Goal: Find specific page/section: Find specific page/section

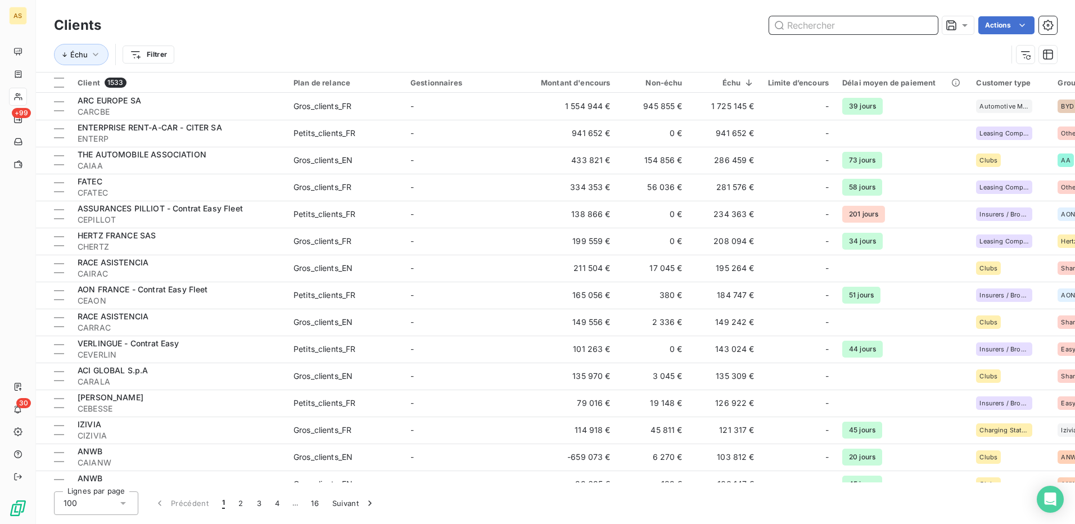
click at [819, 26] on input "text" at bounding box center [853, 25] width 169 height 18
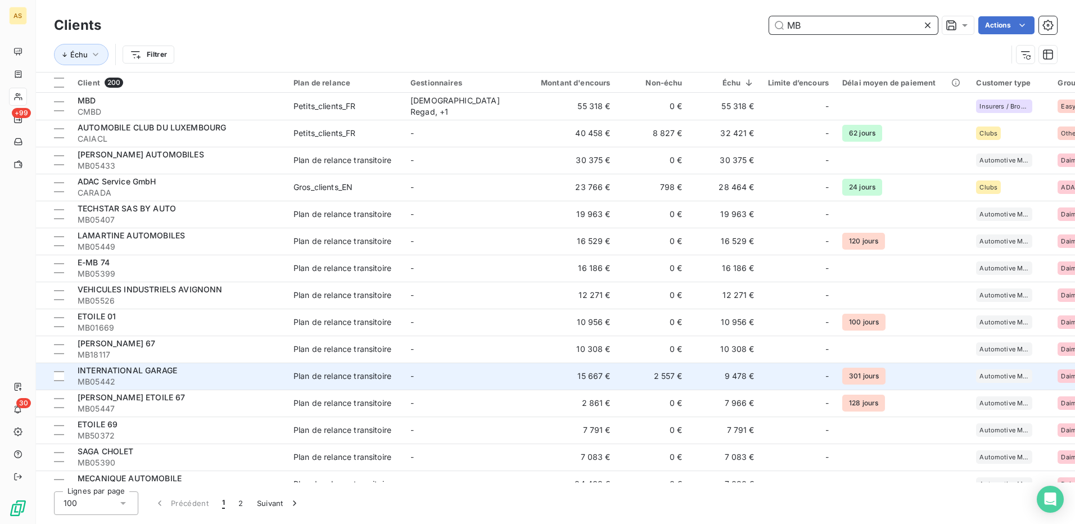
type input "MB"
click at [346, 375] on div "Plan de relance transitoire" at bounding box center [343, 376] width 98 height 11
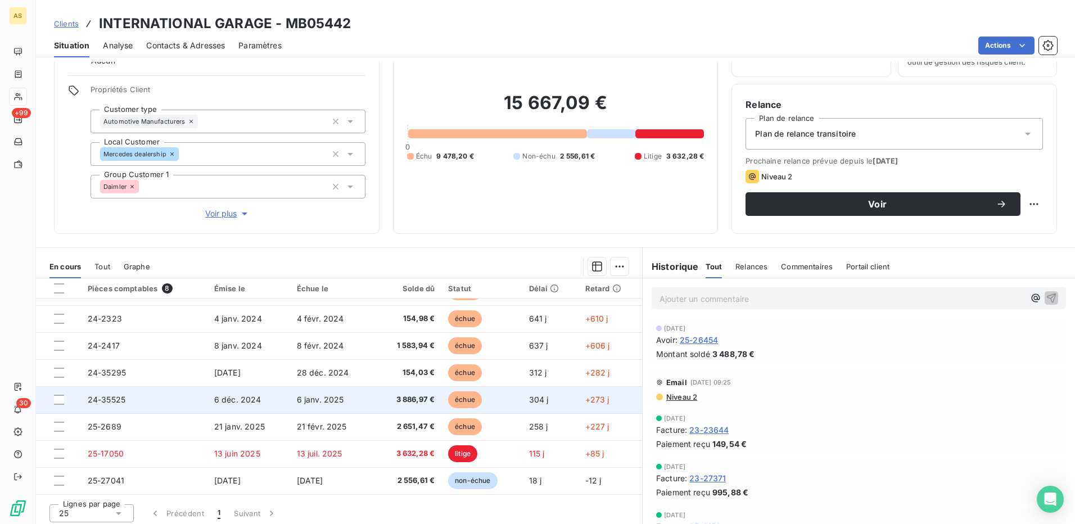
scroll to position [68, 0]
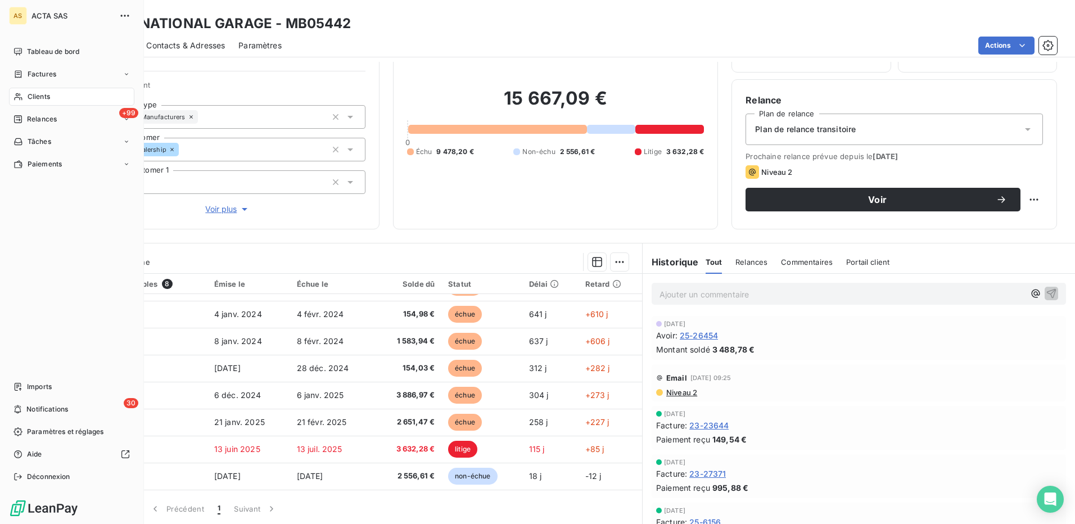
click at [40, 98] on span "Clients" at bounding box center [39, 97] width 22 height 10
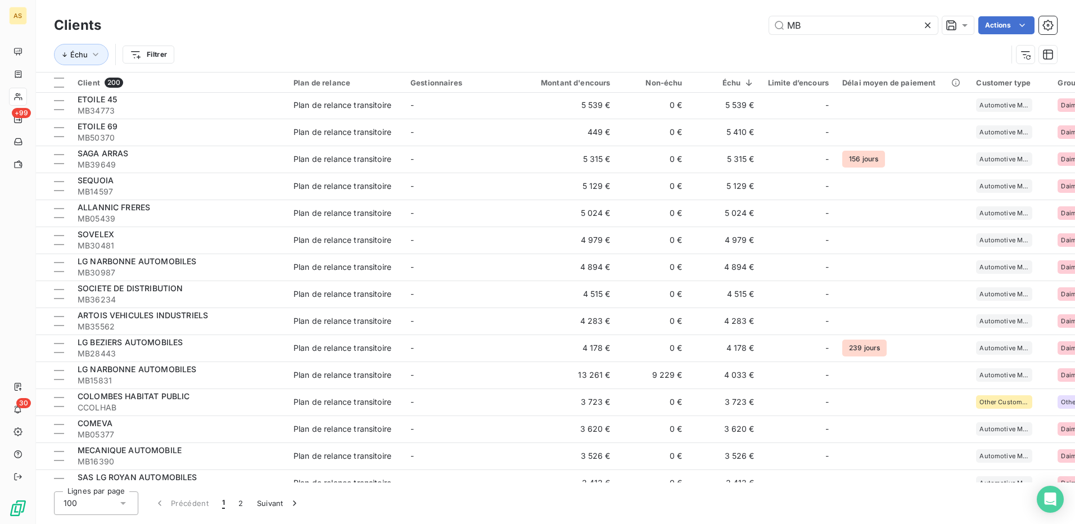
scroll to position [731, 0]
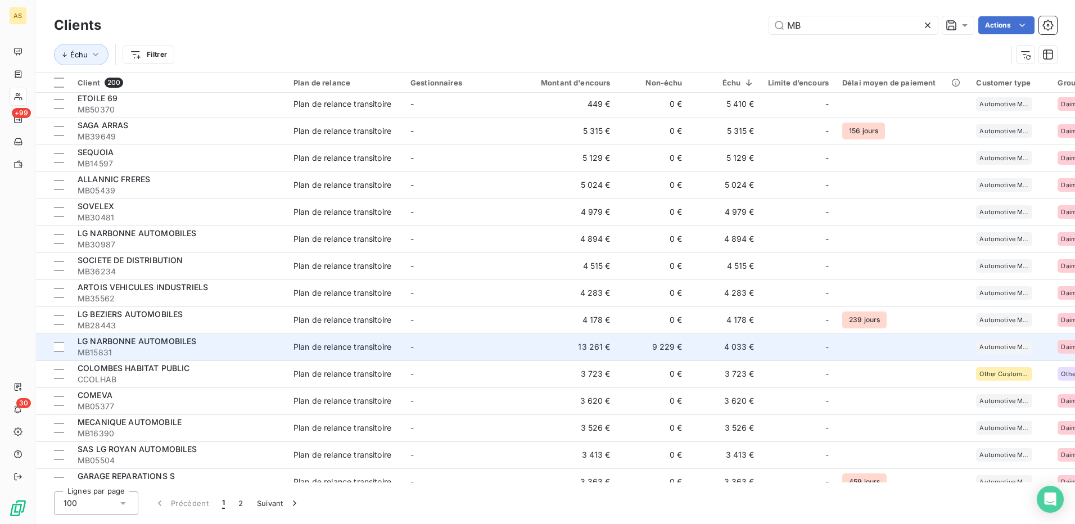
click at [326, 338] on td "Plan de relance transitoire" at bounding box center [345, 347] width 117 height 27
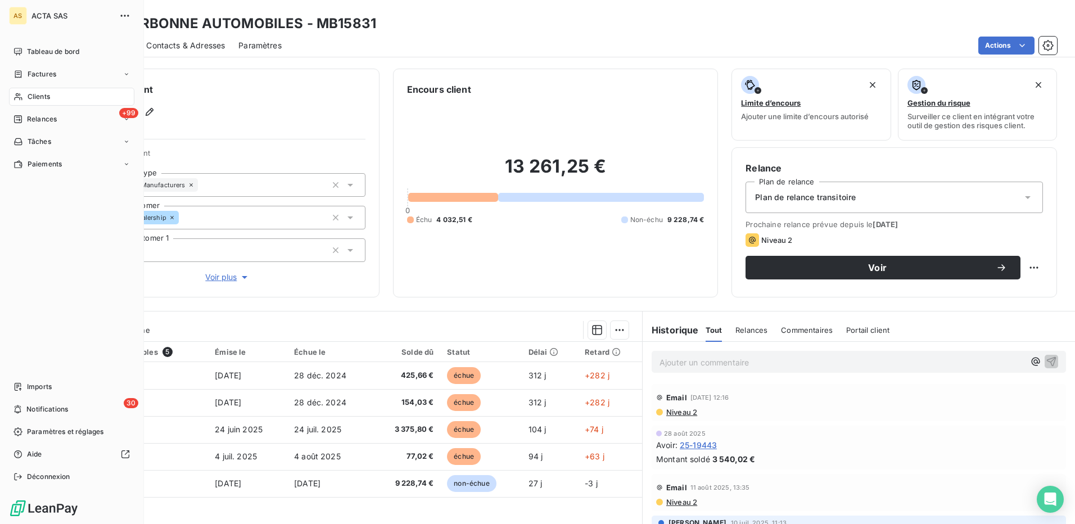
click at [44, 97] on span "Clients" at bounding box center [39, 97] width 22 height 10
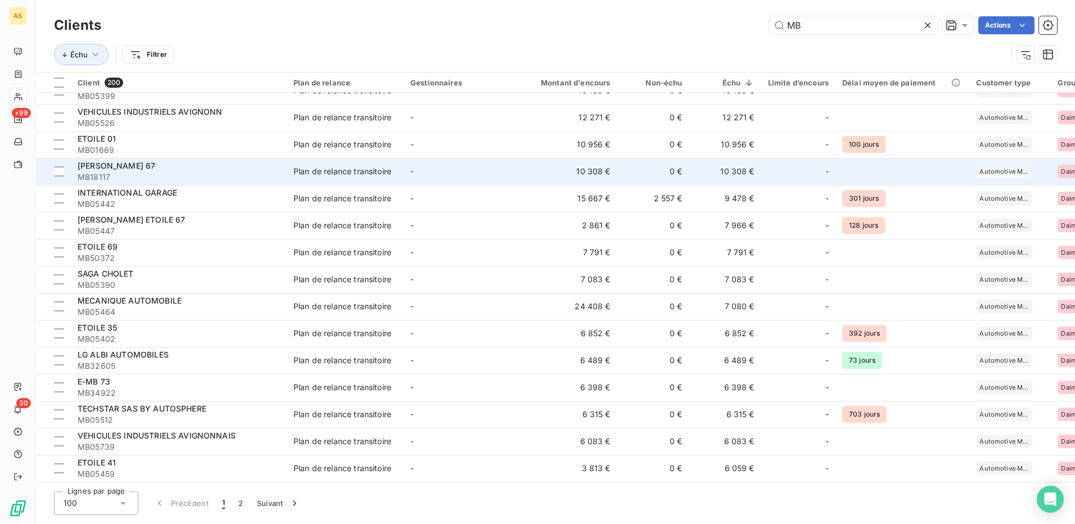
scroll to position [281, 0]
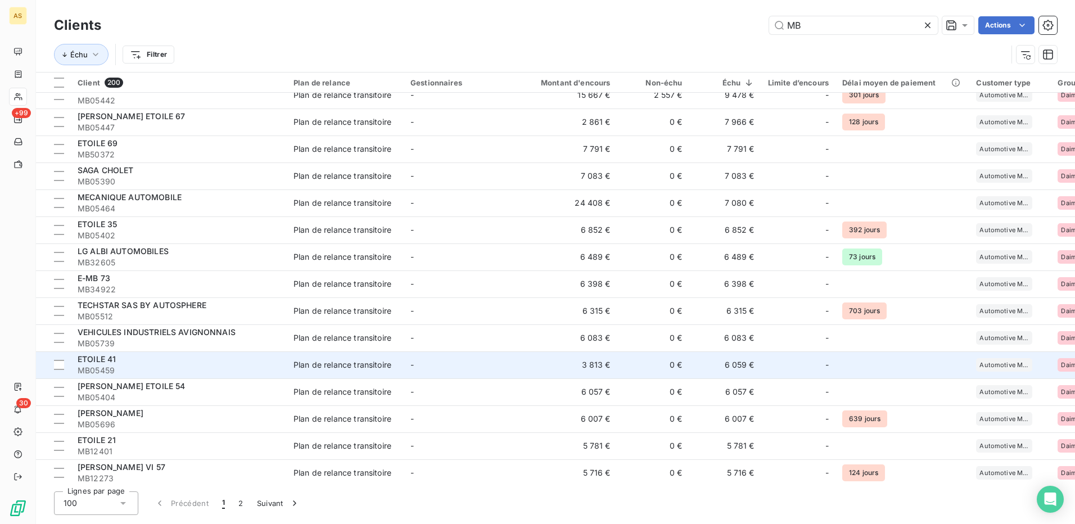
click at [350, 357] on td "Plan de relance transitoire" at bounding box center [345, 365] width 117 height 27
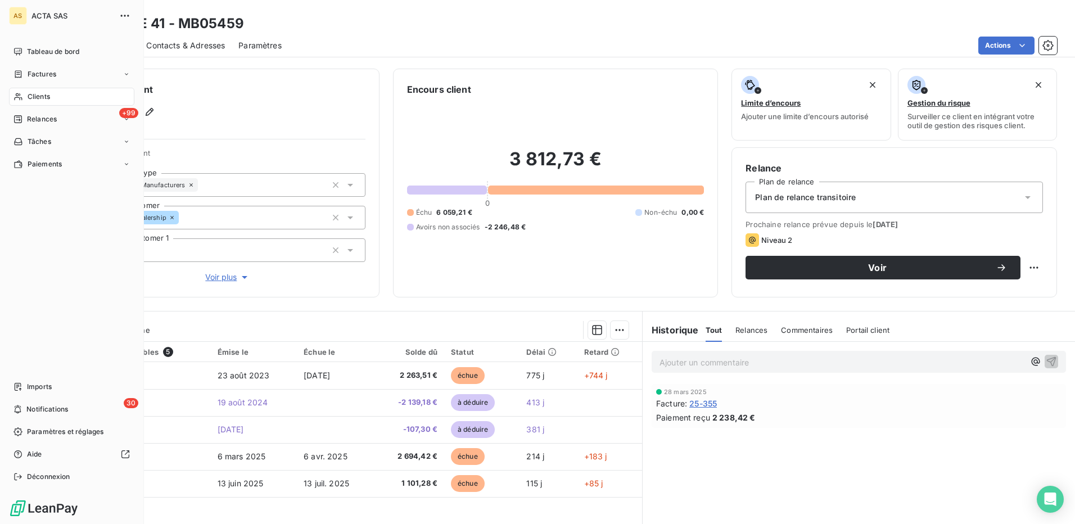
click at [42, 93] on span "Clients" at bounding box center [39, 97] width 22 height 10
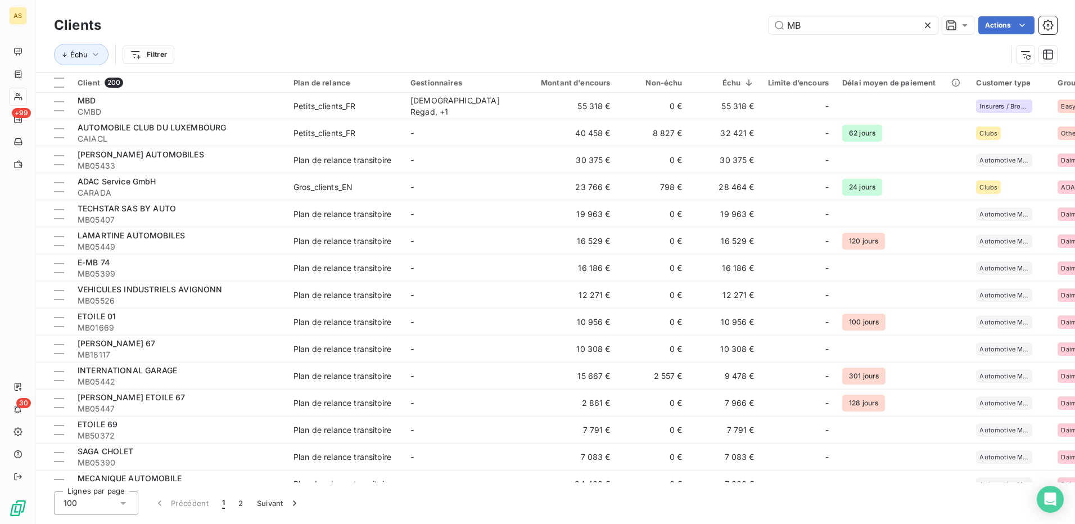
click at [933, 26] on div at bounding box center [930, 25] width 16 height 18
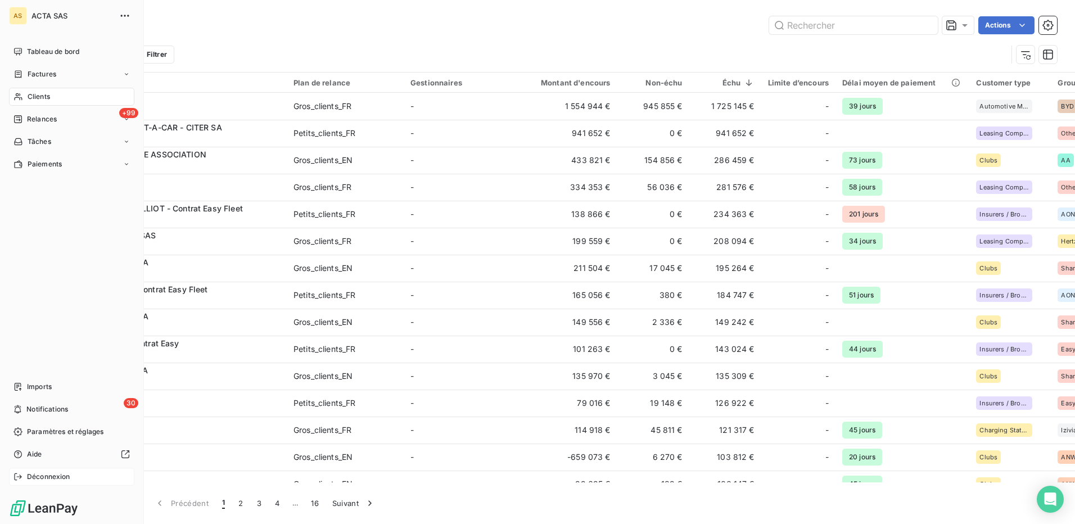
click at [43, 478] on span "Déconnexion" at bounding box center [48, 477] width 43 height 10
